Goal: Obtain resource: Obtain resource

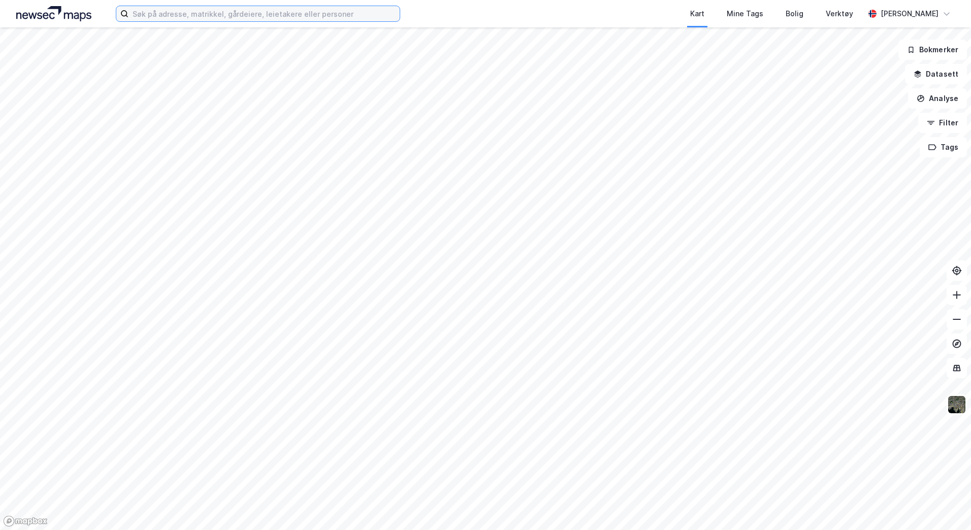
click at [212, 16] on input at bounding box center [263, 13] width 271 height 15
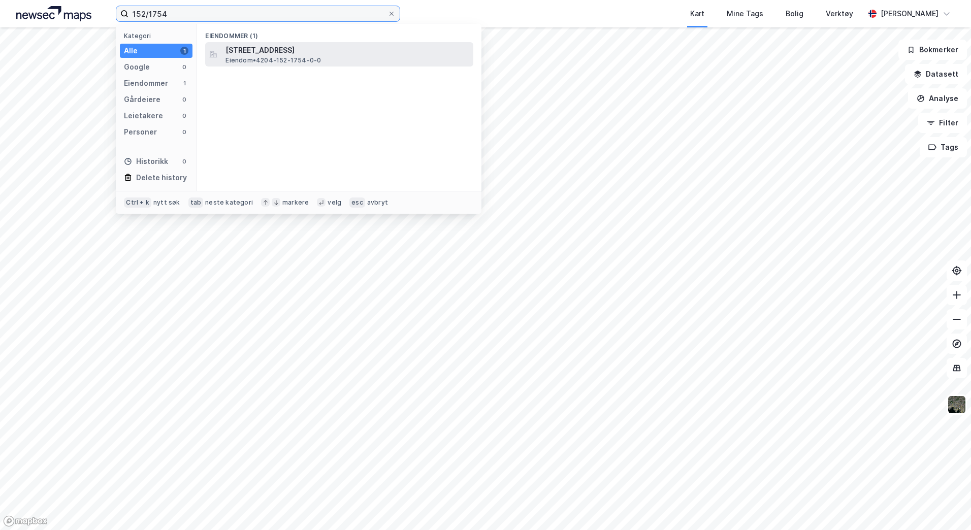
type input "152/1754"
click at [356, 47] on span "[STREET_ADDRESS]" at bounding box center [347, 50] width 244 height 12
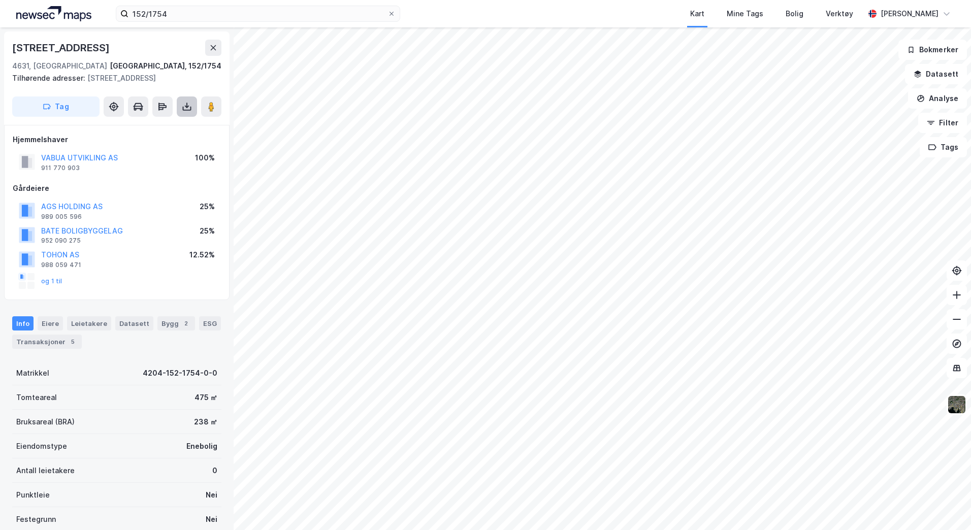
click at [194, 117] on button at bounding box center [187, 106] width 20 height 20
click at [167, 135] on div "Last ned grunnbok" at bounding box center [143, 127] width 108 height 16
